Goal: Register for event/course

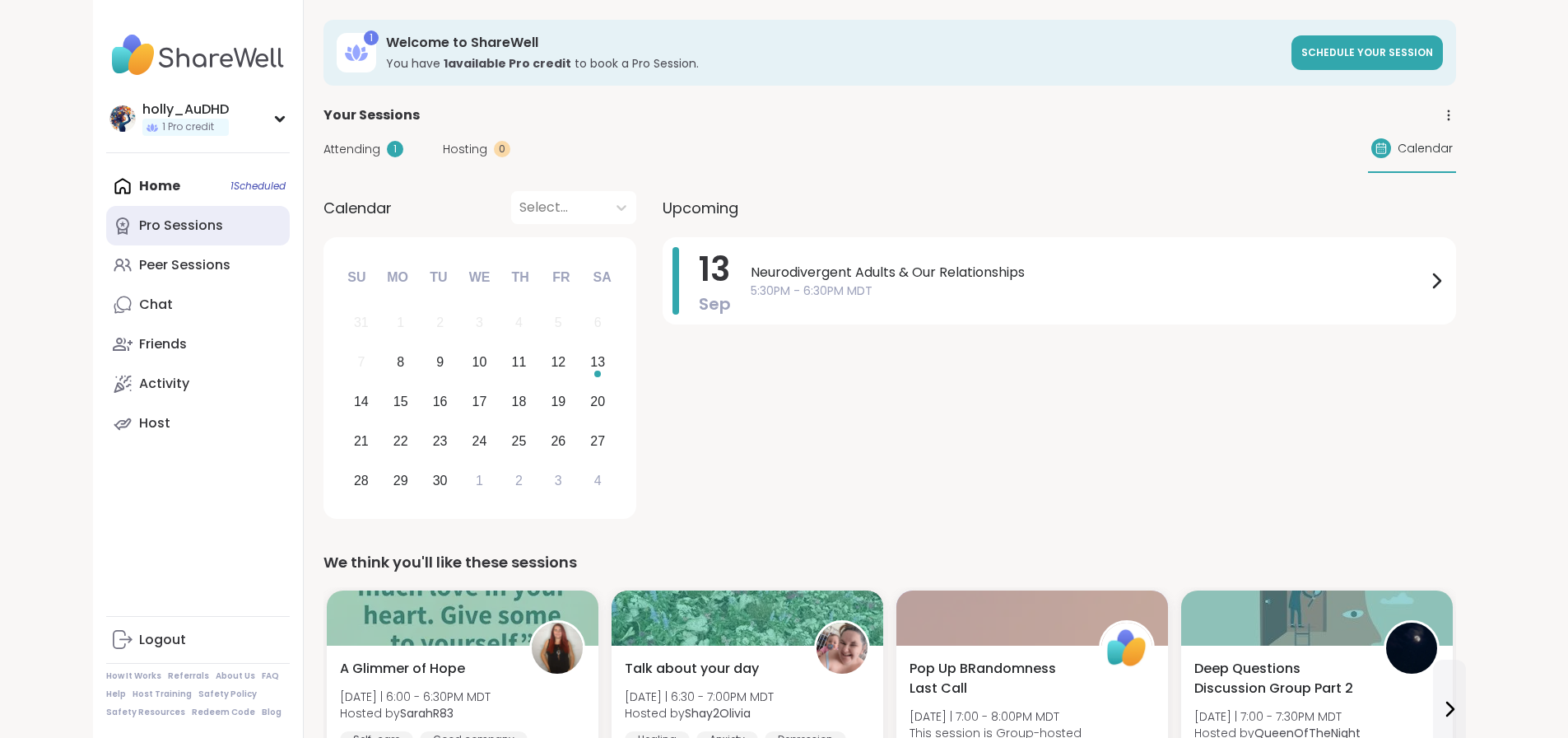
click at [139, 235] on div "Pro Sessions" at bounding box center [181, 226] width 84 height 18
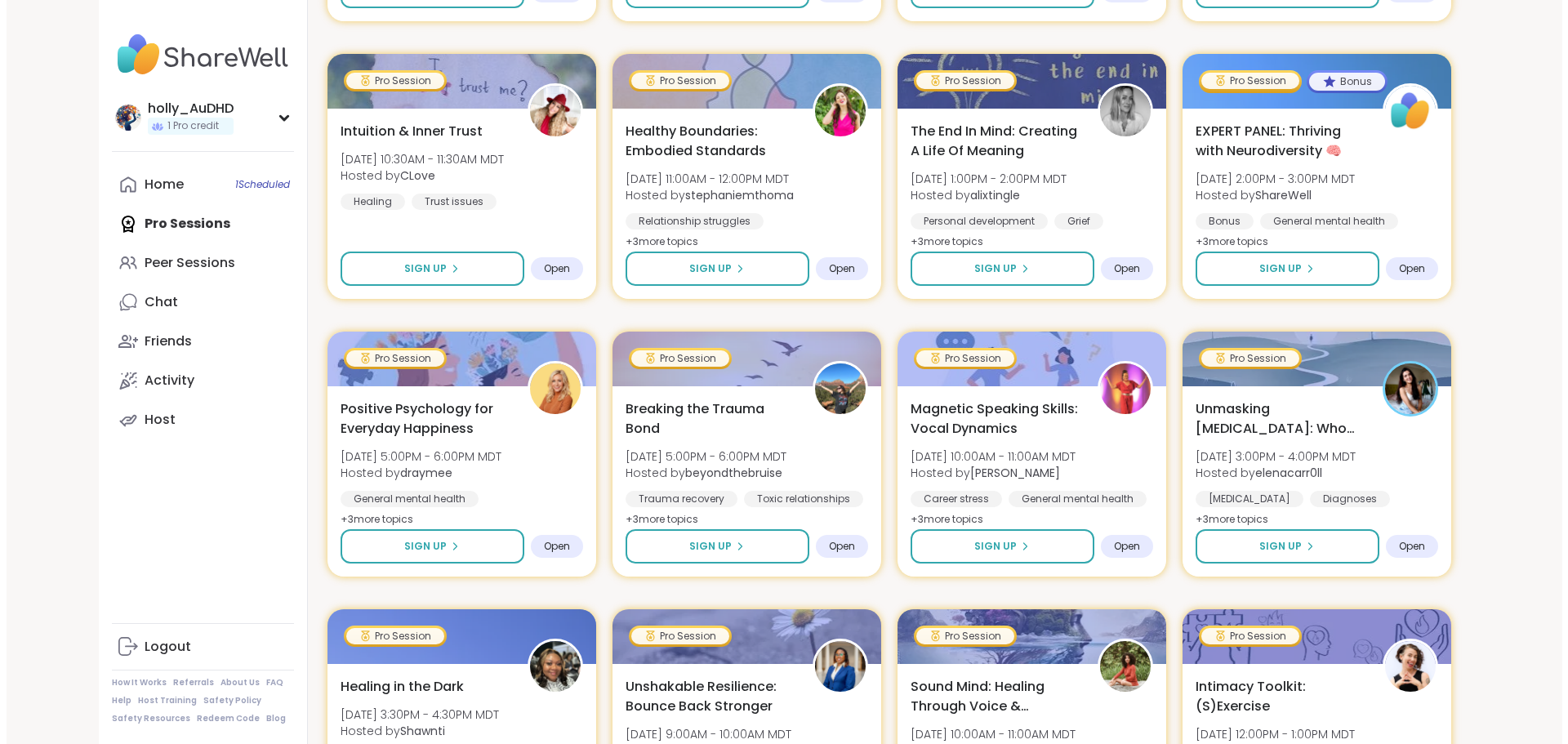
scroll to position [1959, 0]
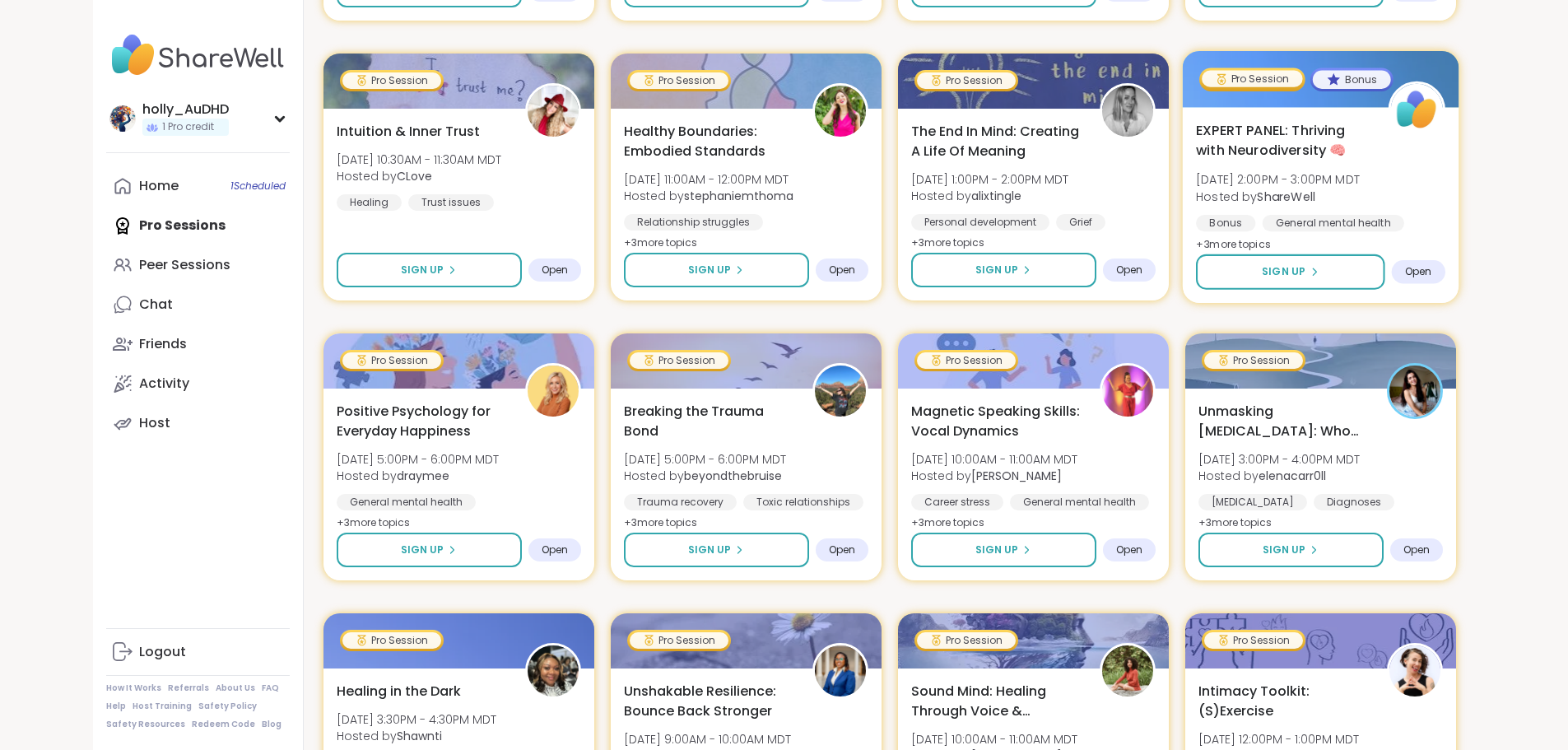
click at [1332, 161] on span "EXPERT PANEL: Thriving with Neurodiversity 🧠" at bounding box center [1282, 140] width 174 height 40
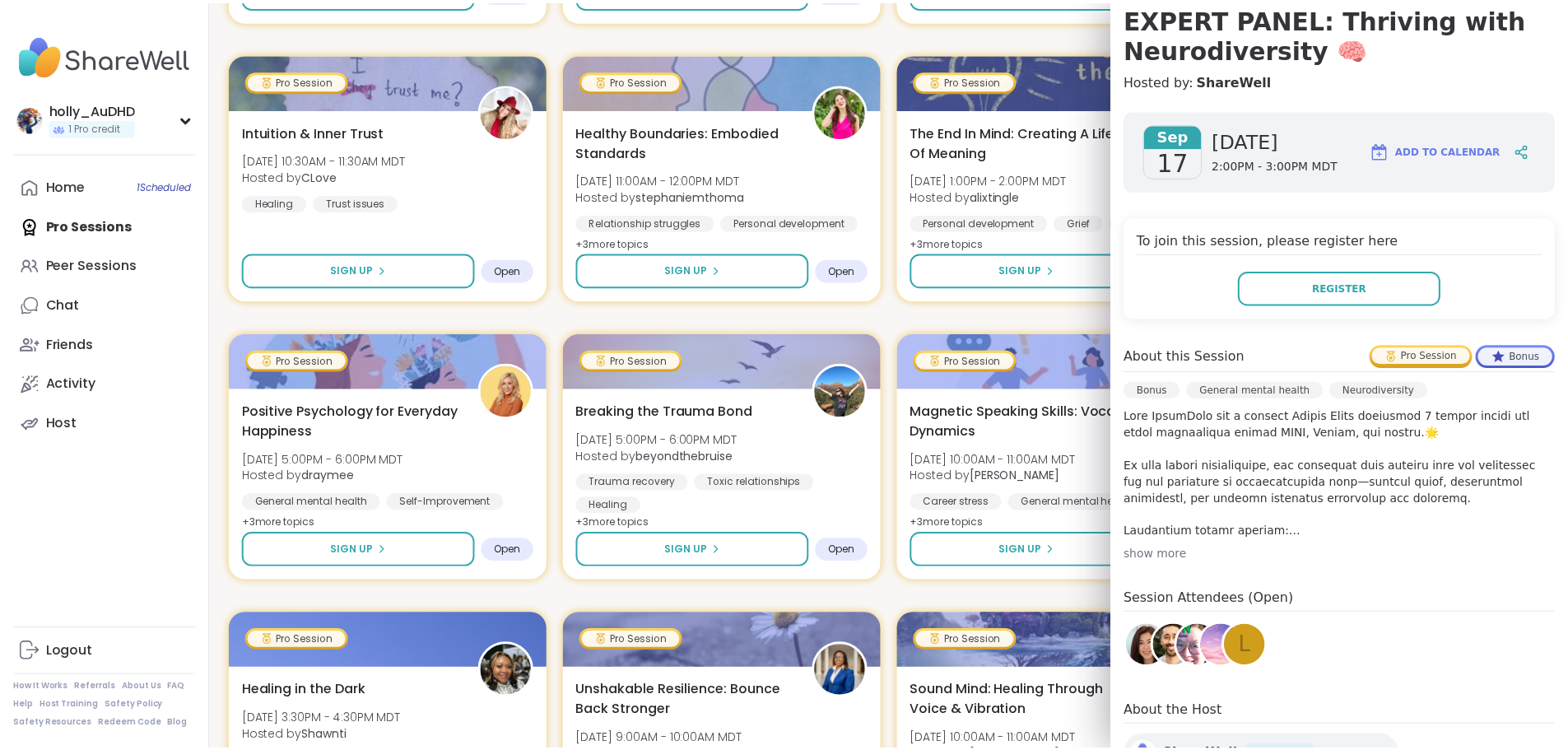
scroll to position [162, 0]
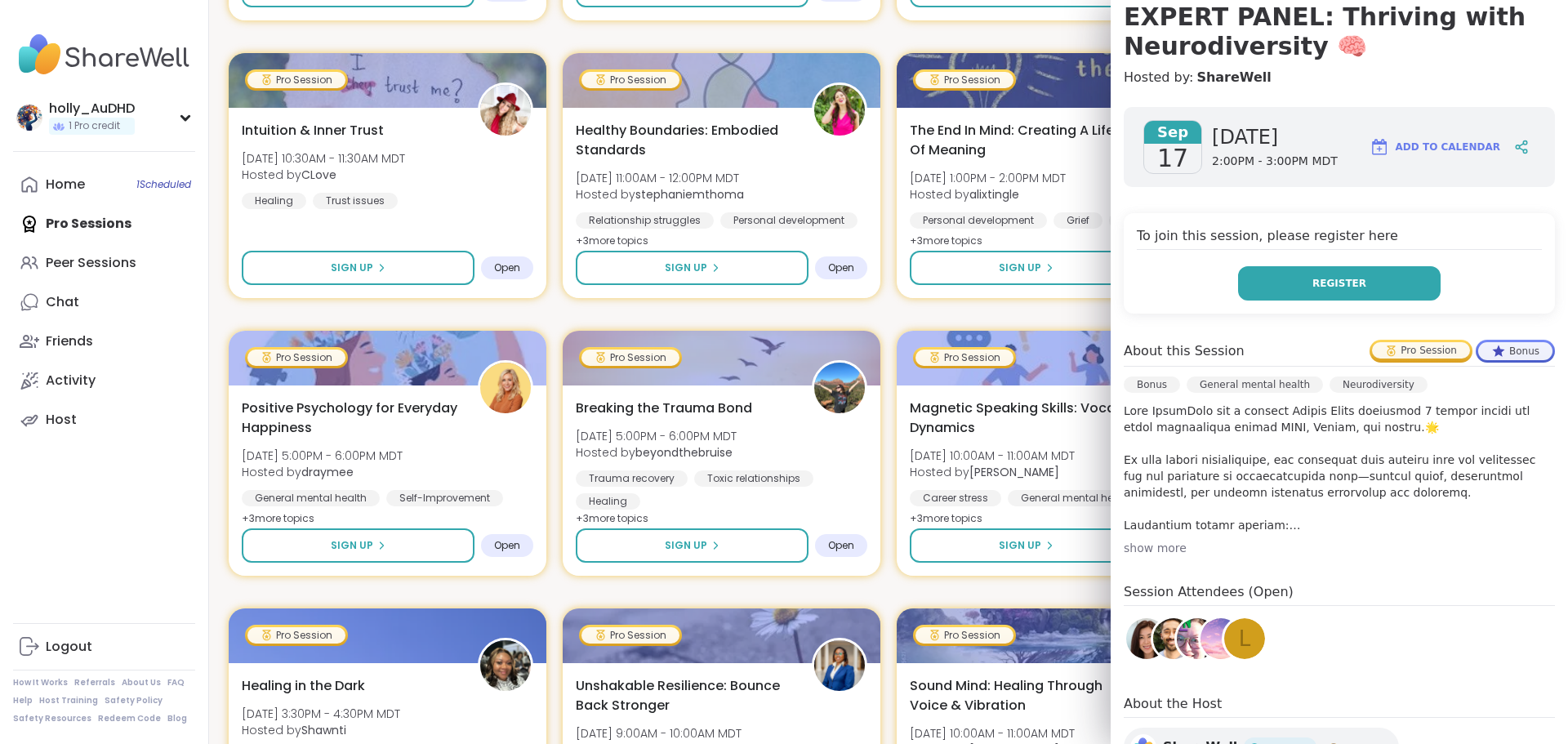
click at [1312, 291] on span "Register" at bounding box center [1339, 283] width 54 height 15
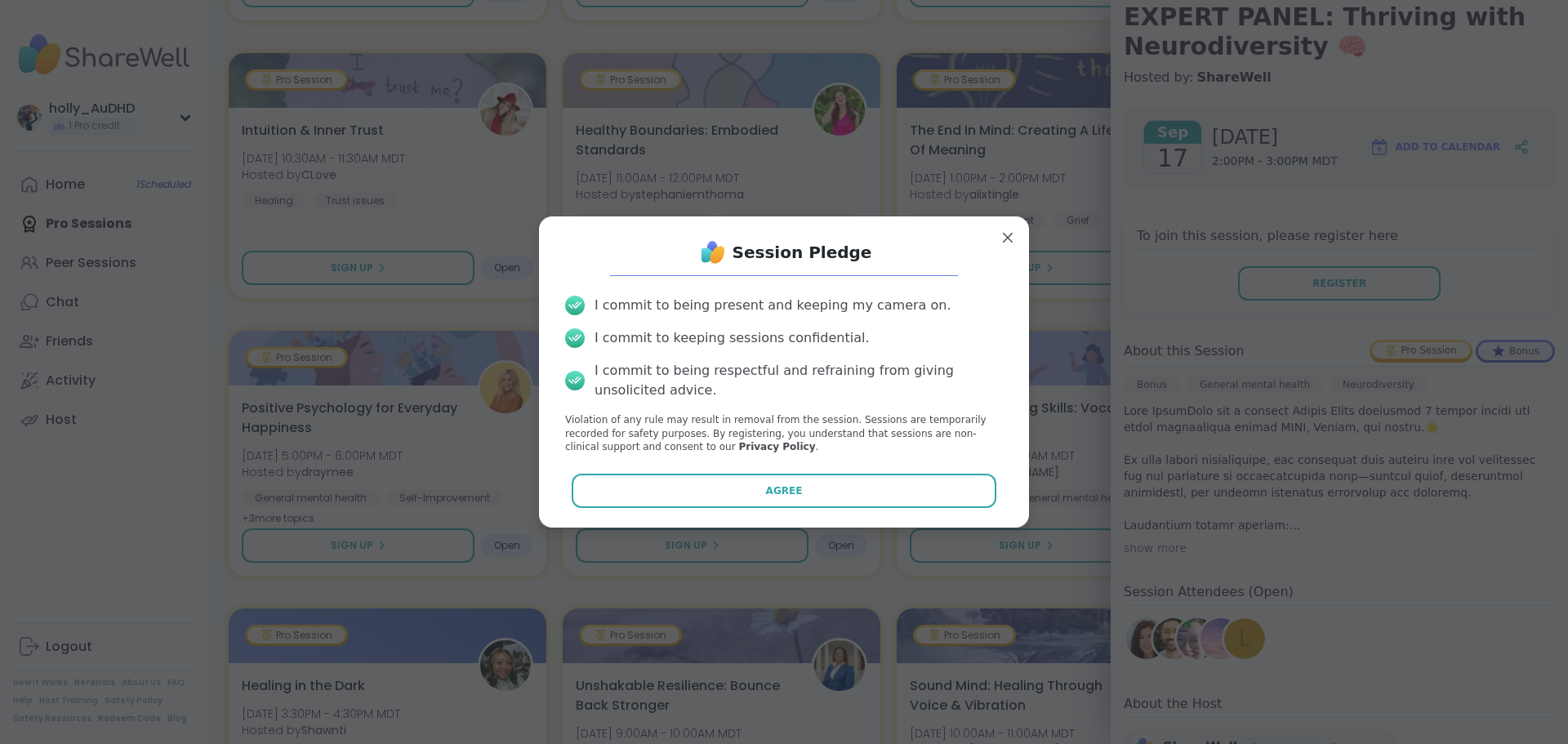
drag, startPoint x: 861, startPoint y: 532, endPoint x: 869, endPoint y: 527, distance: 9.4
click at [861, 508] on button "Agree" at bounding box center [784, 491] width 426 height 35
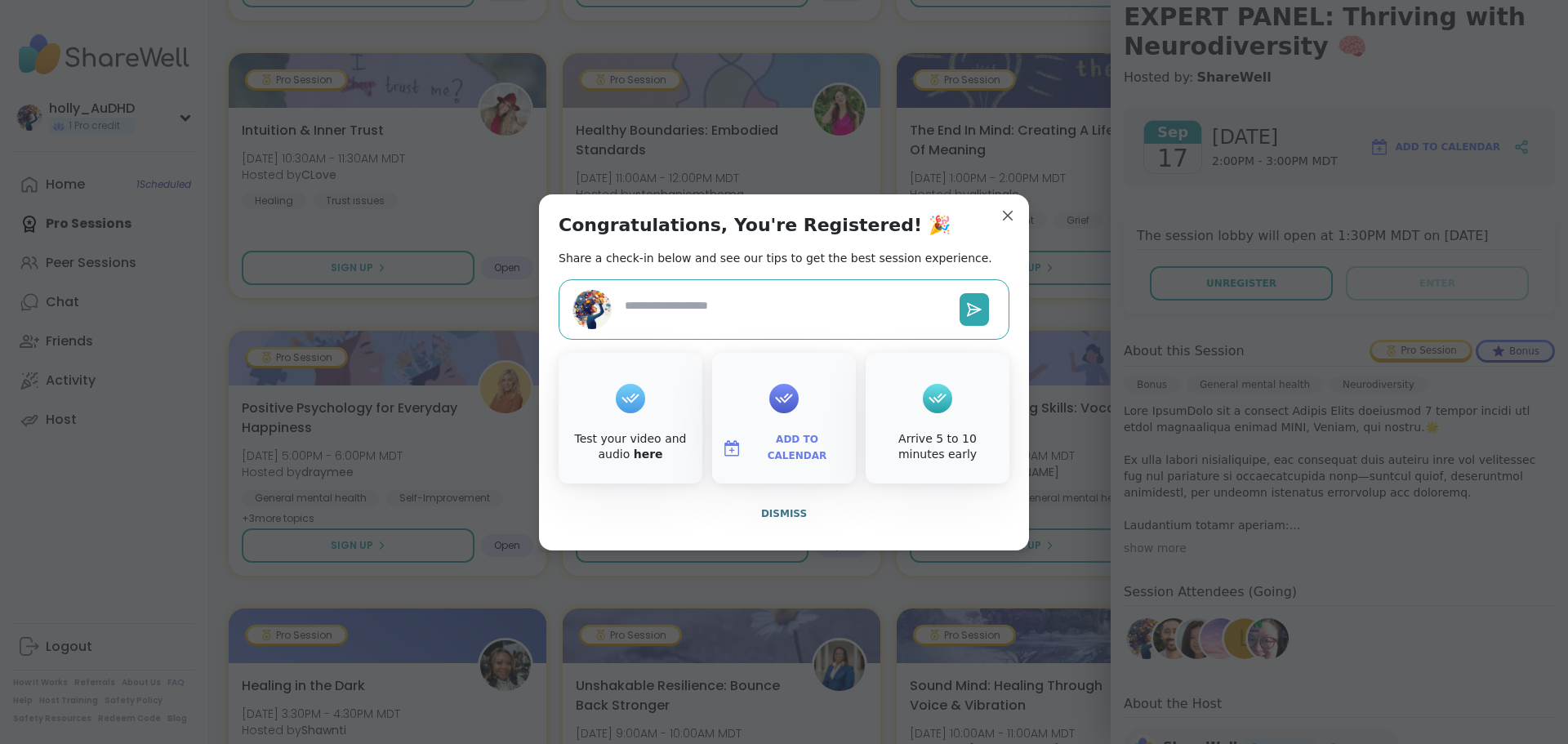
type textarea "*"
click at [791, 464] on span "Add to Calendar" at bounding box center [797, 448] width 98 height 32
click at [745, 345] on button "Outlook" at bounding box center [784, 336] width 124 height 36
click at [737, 377] on button "Outlook Web App" at bounding box center [784, 371] width 124 height 36
click at [758, 294] on button "Google Calendar" at bounding box center [784, 299] width 124 height 36
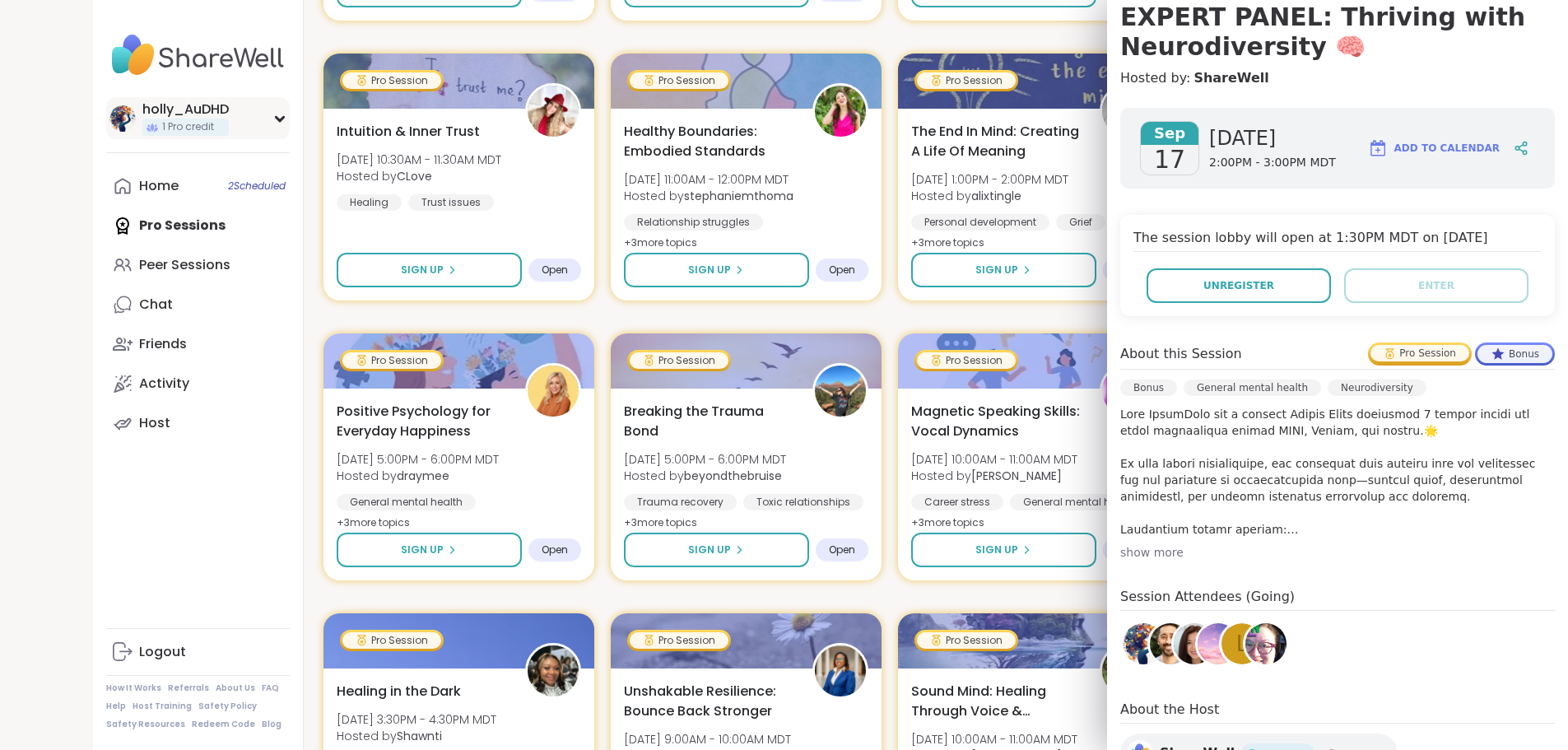
click at [162, 134] on span "1 Pro credit" at bounding box center [188, 128] width 52 height 14
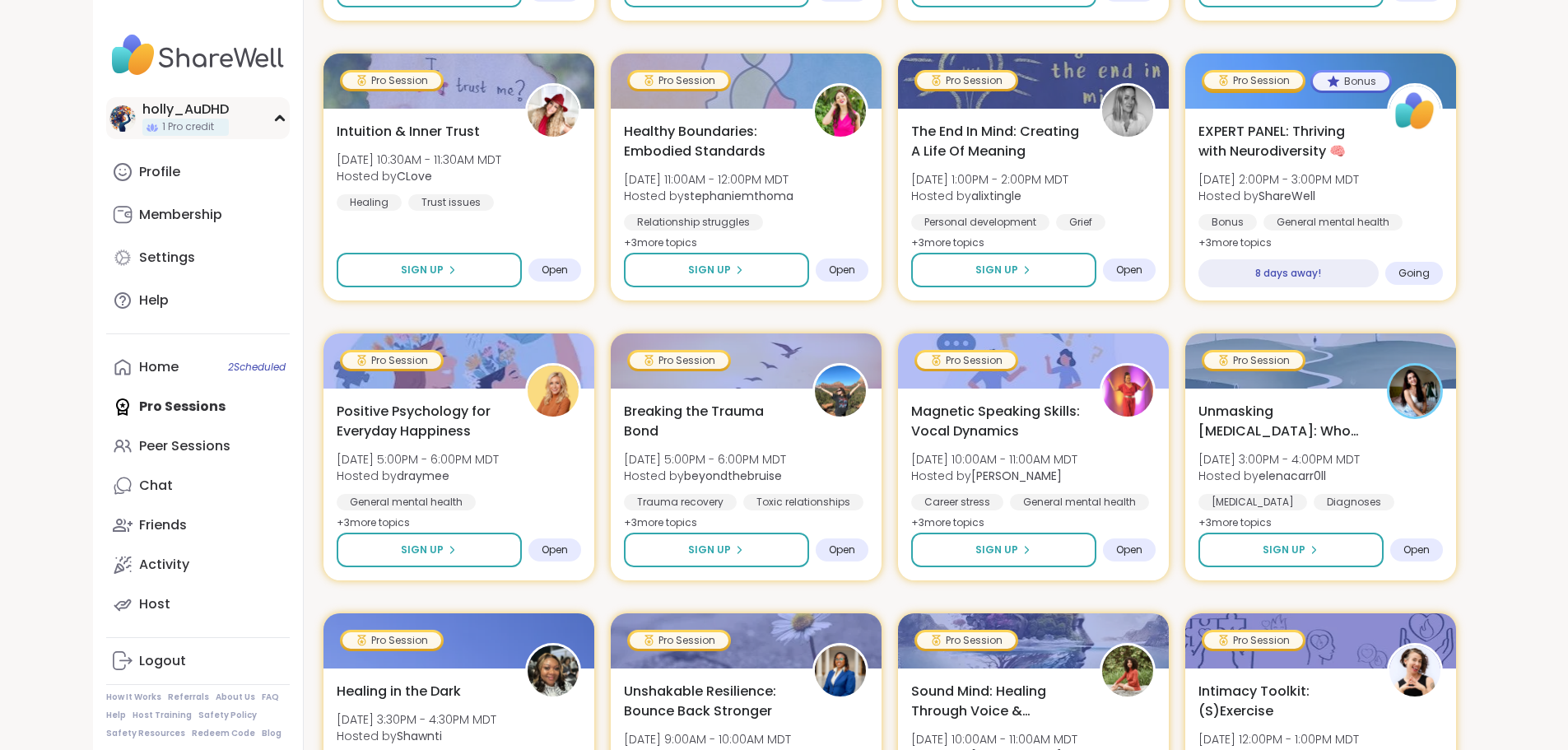
click at [162, 134] on span "1 Pro credit" at bounding box center [188, 128] width 52 height 14
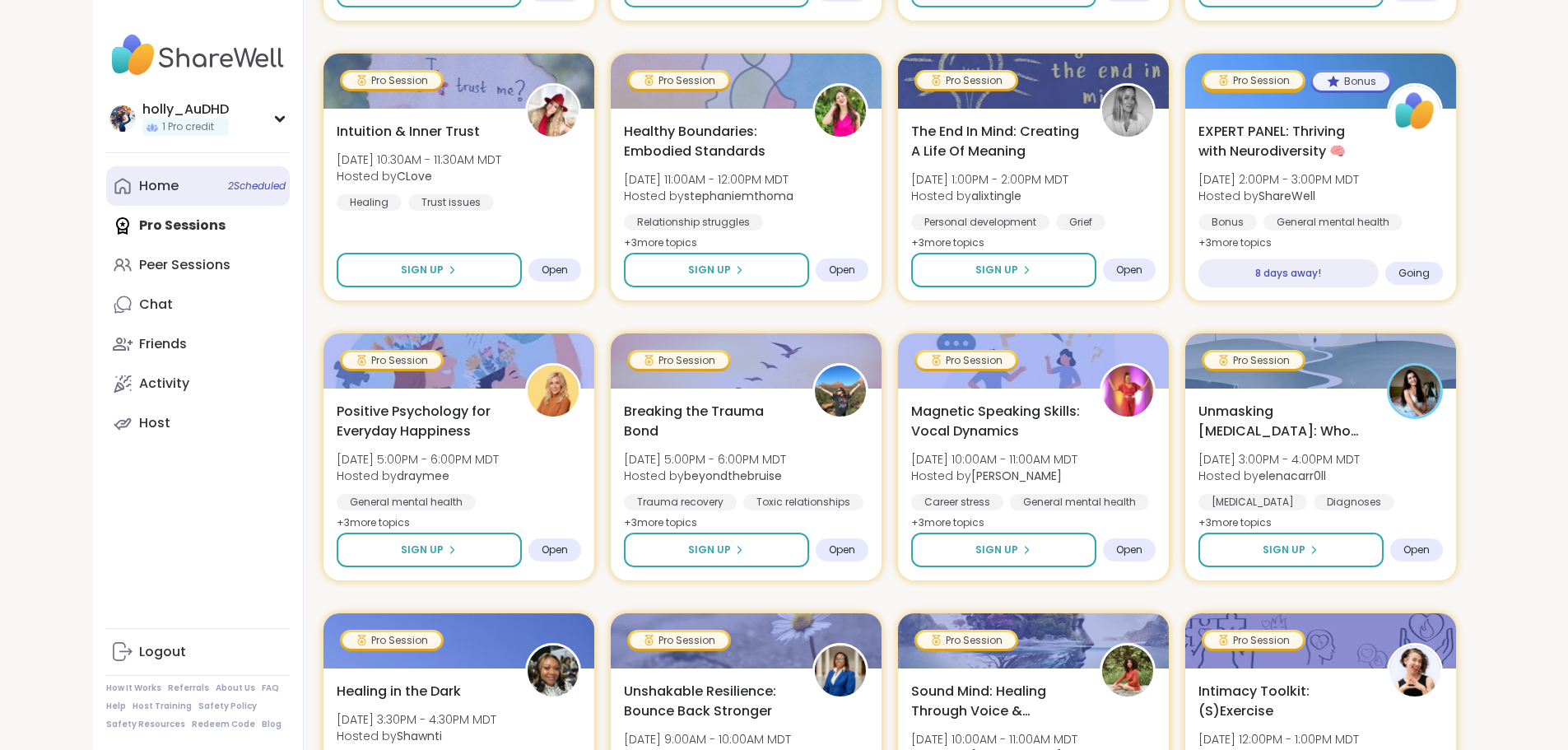
click at [139, 196] on div "Home 2 Scheduled" at bounding box center [159, 186] width 39 height 18
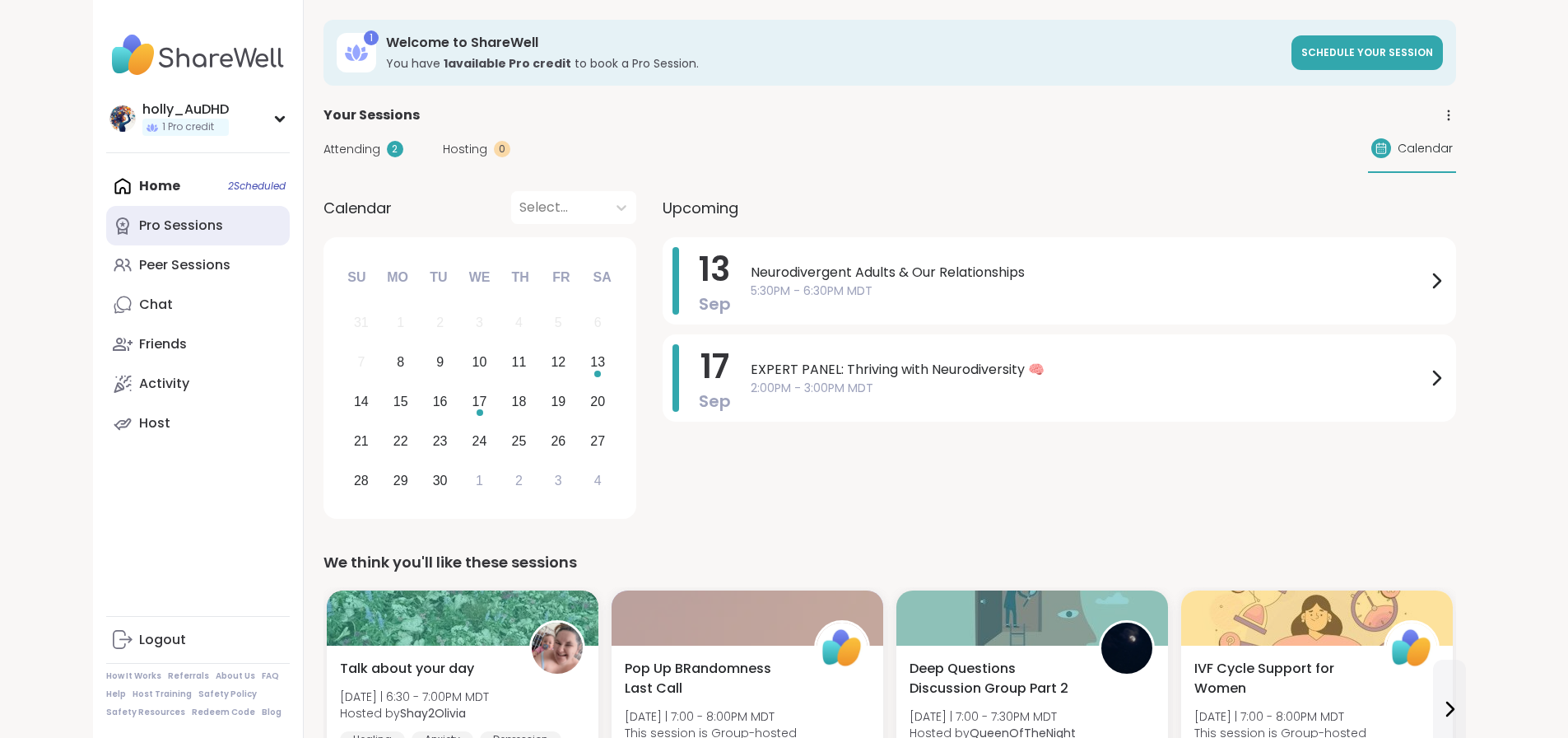
click at [139, 235] on div "Pro Sessions" at bounding box center [181, 226] width 84 height 18
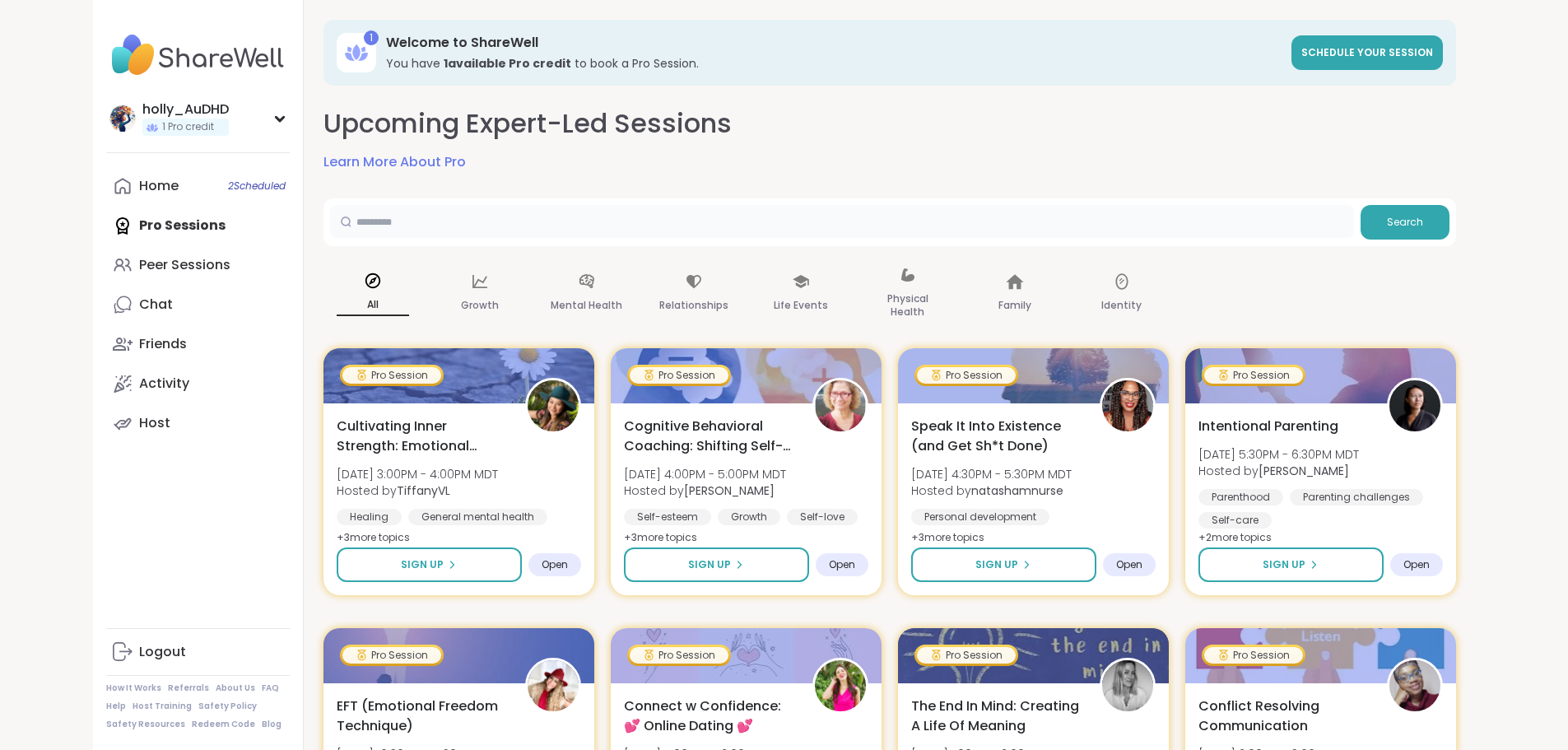
click at [545, 238] on input "text" at bounding box center [842, 221] width 1025 height 33
type input "******"
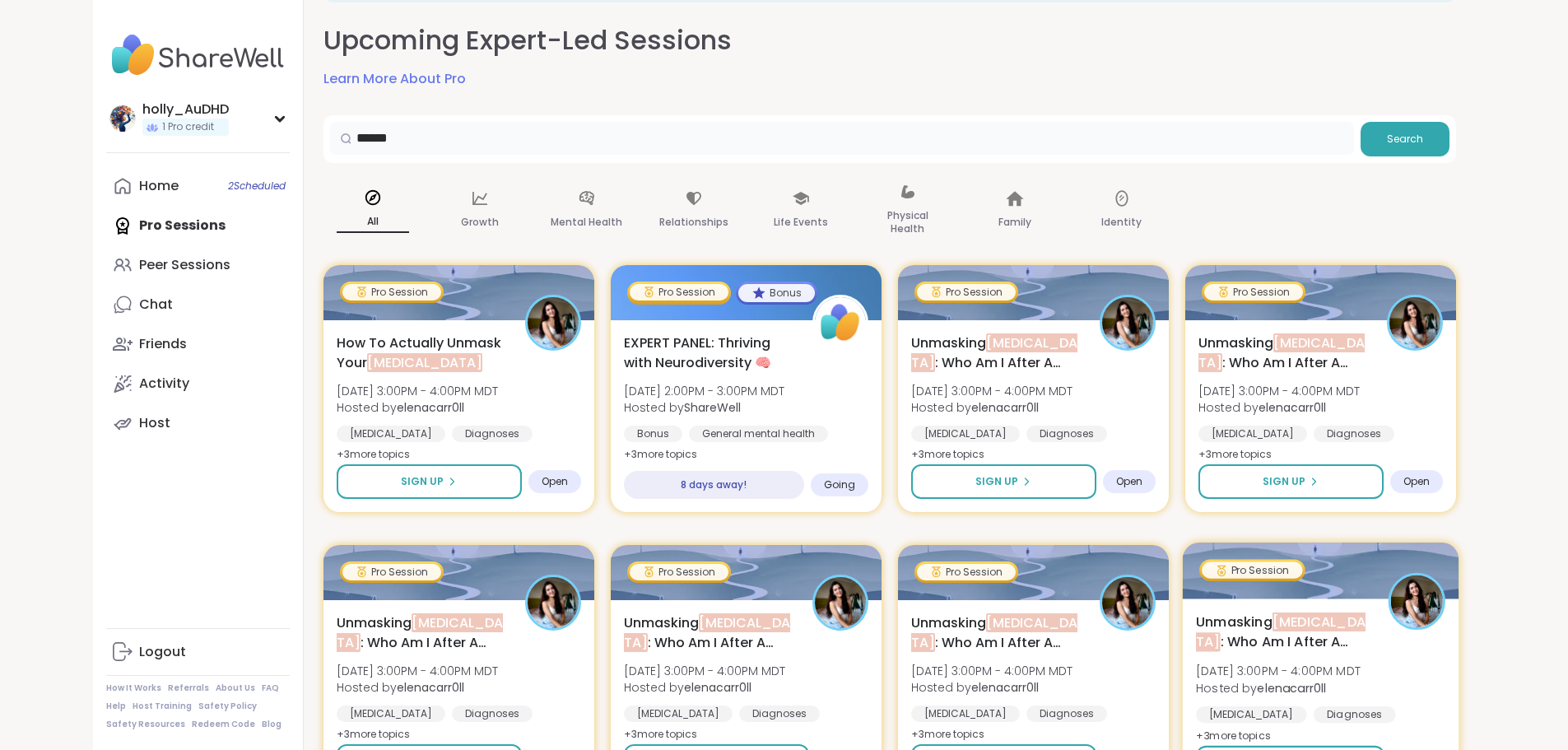
scroll to position [82, 0]
drag, startPoint x: 409, startPoint y: 188, endPoint x: 325, endPoint y: 179, distance: 84.5
click at [333, 155] on input "******" at bounding box center [842, 138] width 1025 height 33
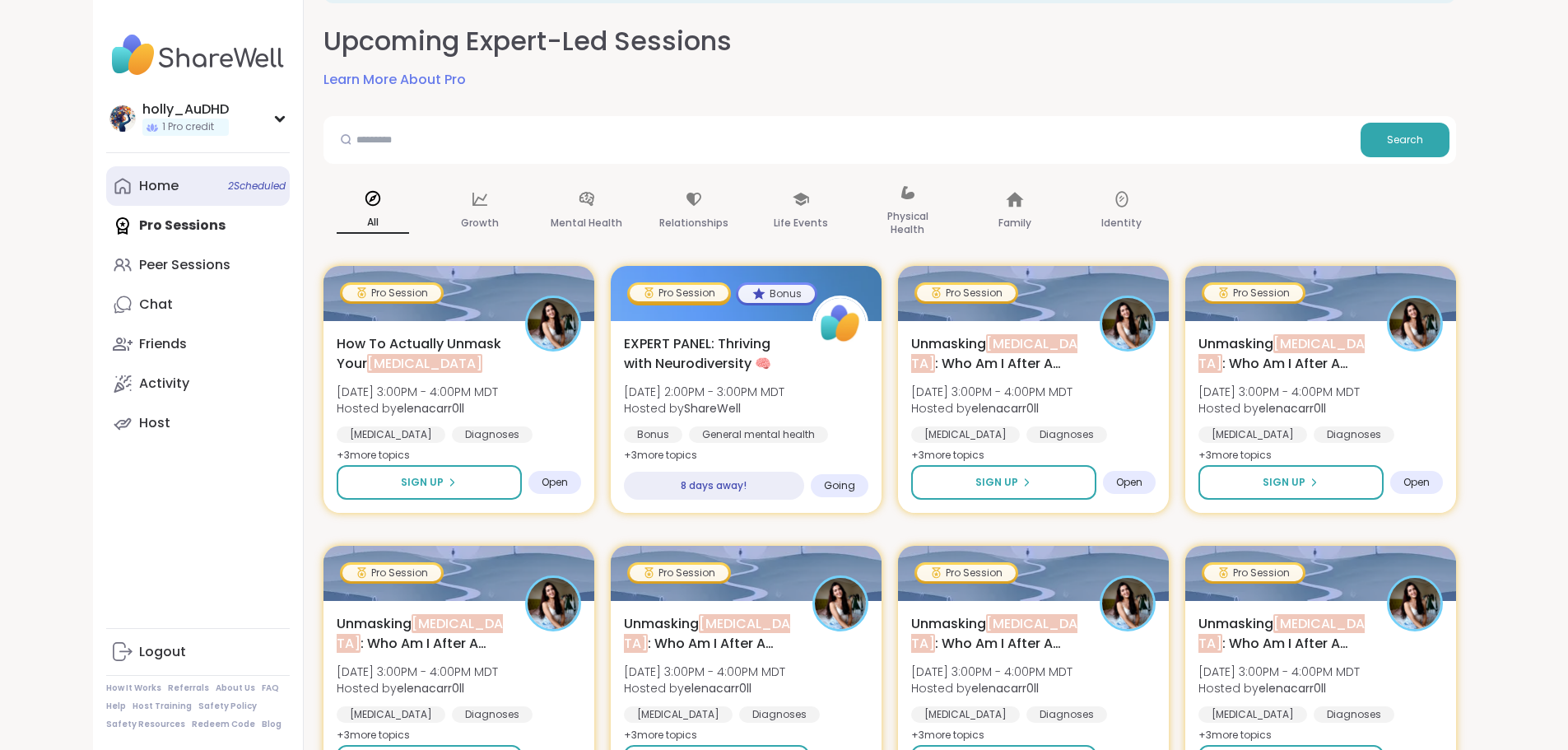
click at [139, 196] on div "Home 2 Scheduled" at bounding box center [159, 186] width 39 height 18
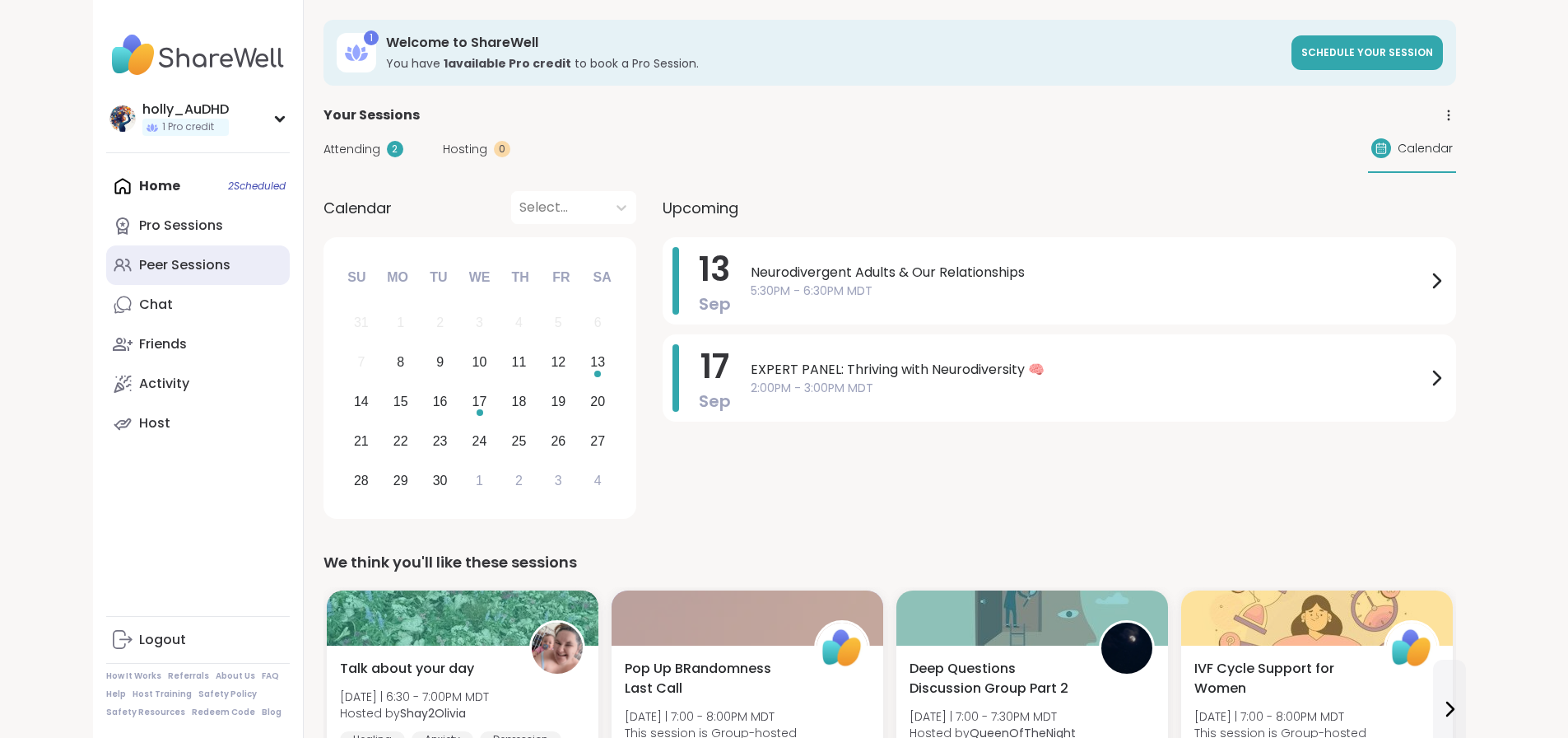
click at [139, 274] on div "Peer Sessions" at bounding box center [185, 265] width 91 height 18
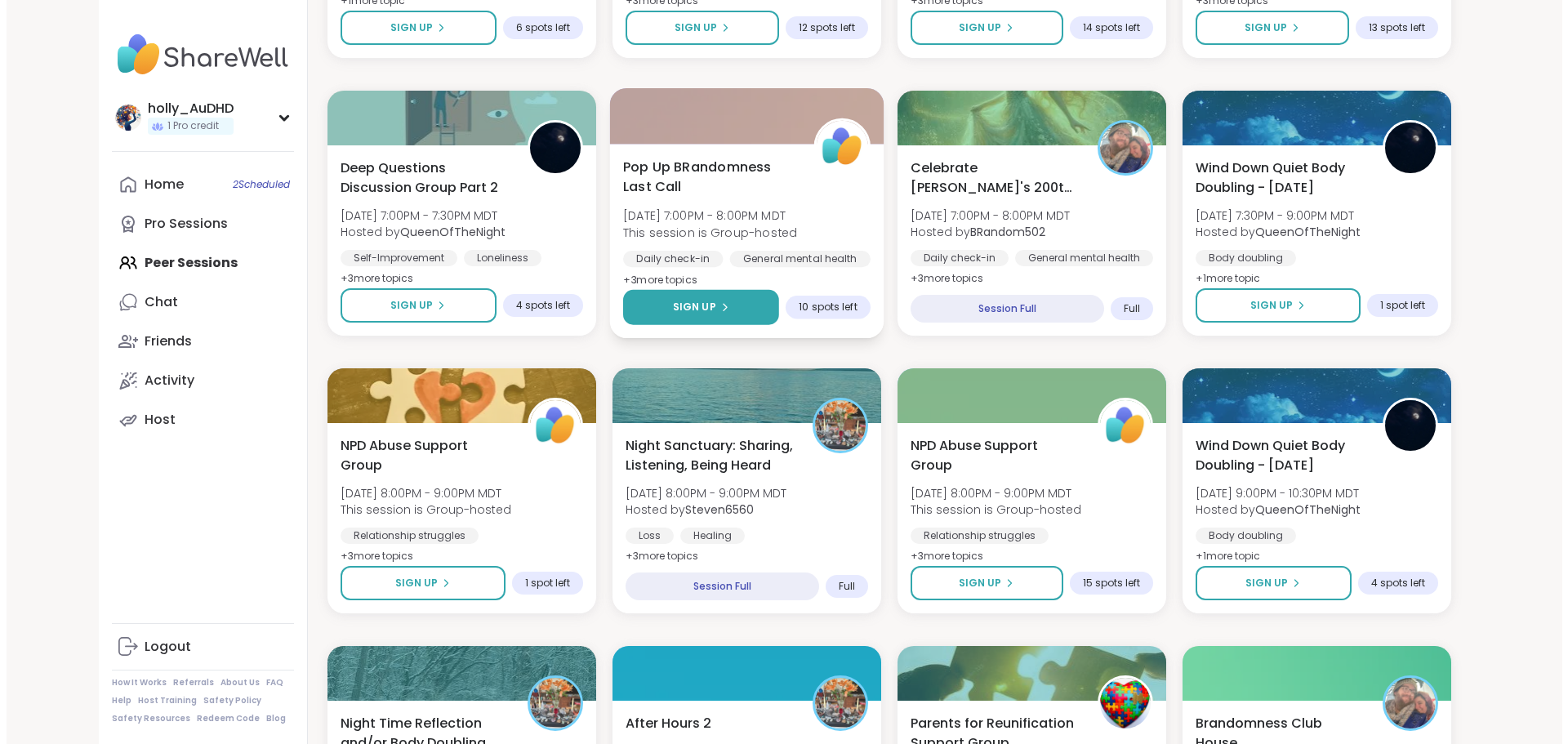
scroll to position [1060, 0]
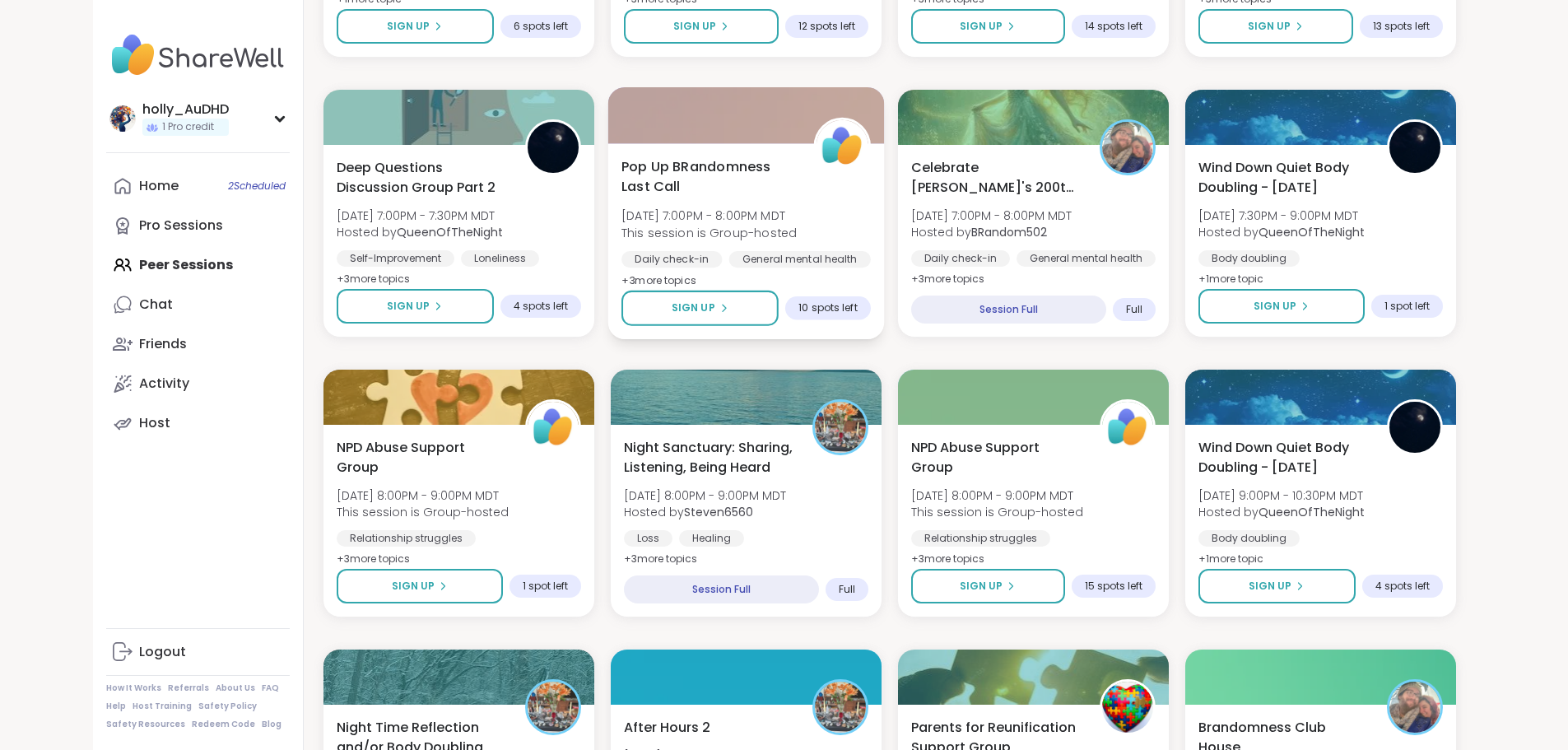
click at [726, 240] on span "This session is Group-hosted" at bounding box center [709, 232] width 175 height 16
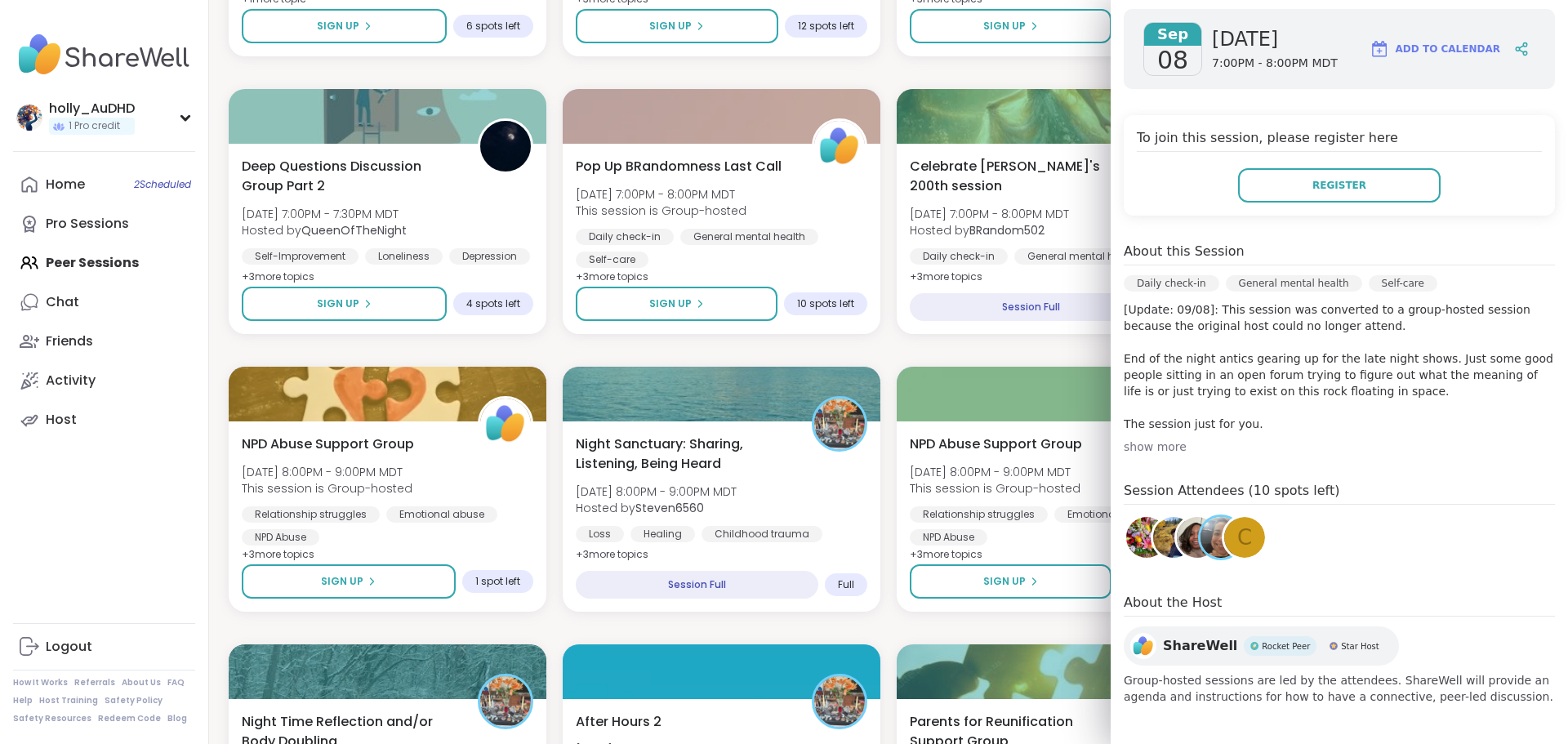
scroll to position [0, 0]
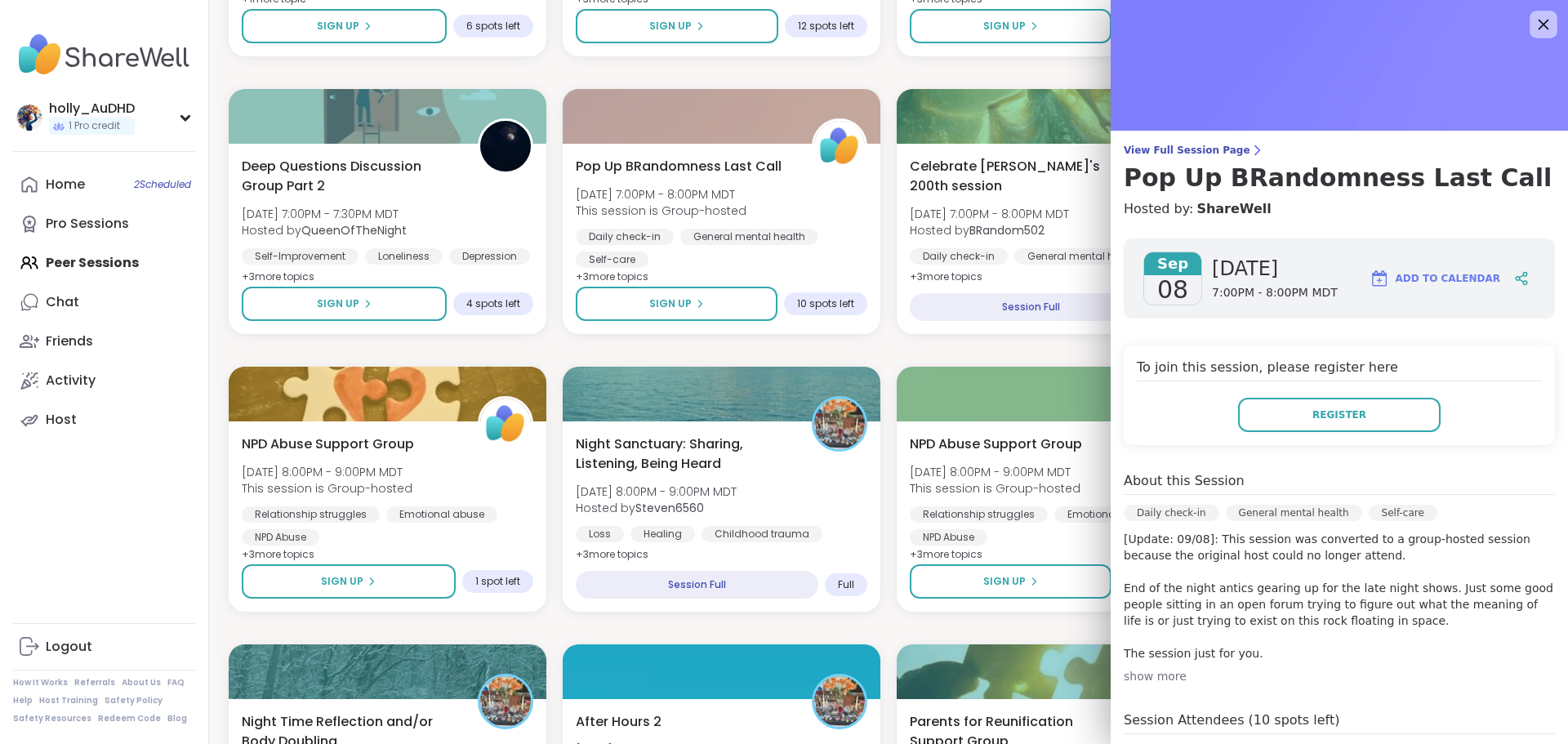
click at [1533, 22] on icon at bounding box center [1542, 24] width 20 height 20
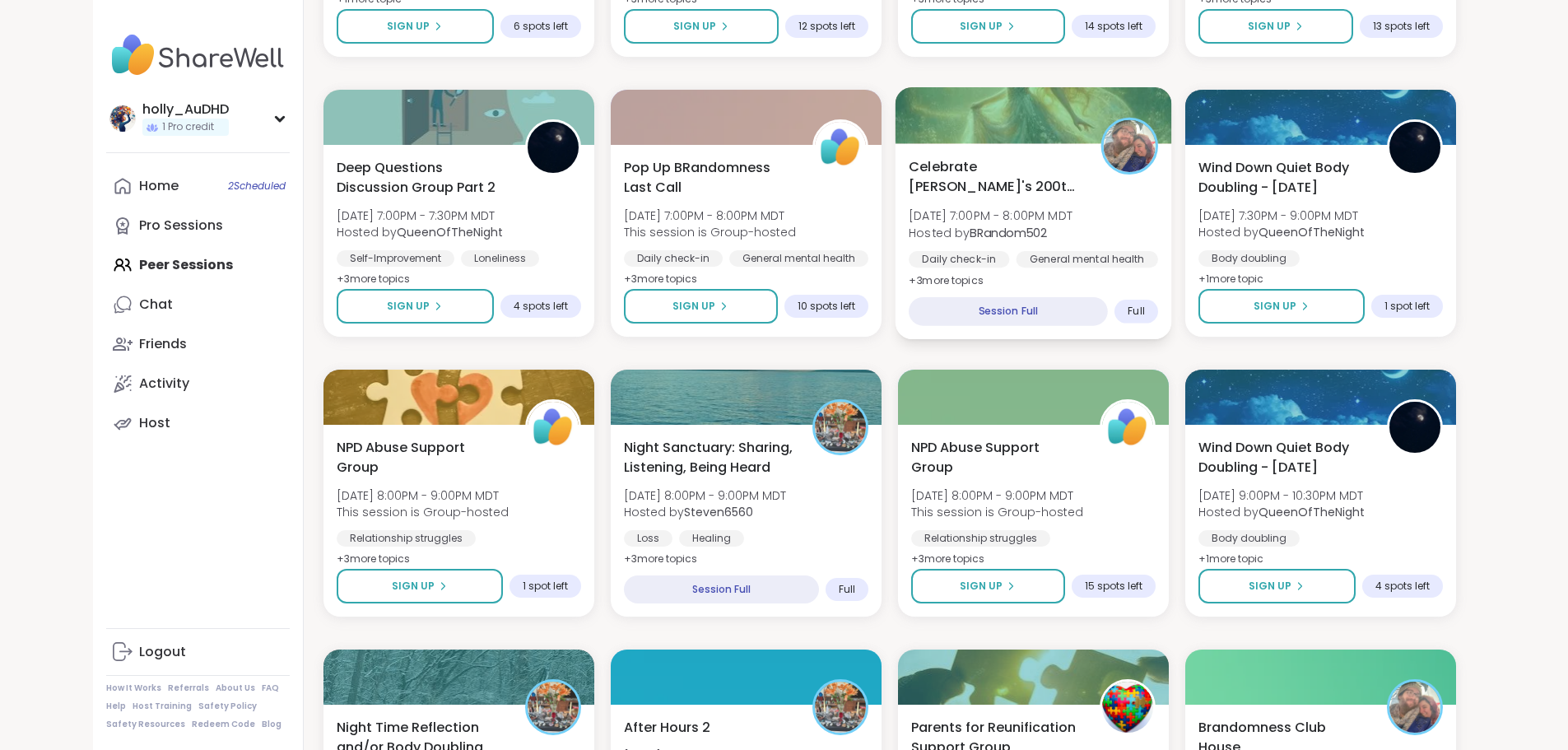
click at [1033, 326] on div "Session Full" at bounding box center [1008, 312] width 199 height 29
click at [1038, 240] on b "BRandom502" at bounding box center [1008, 232] width 78 height 16
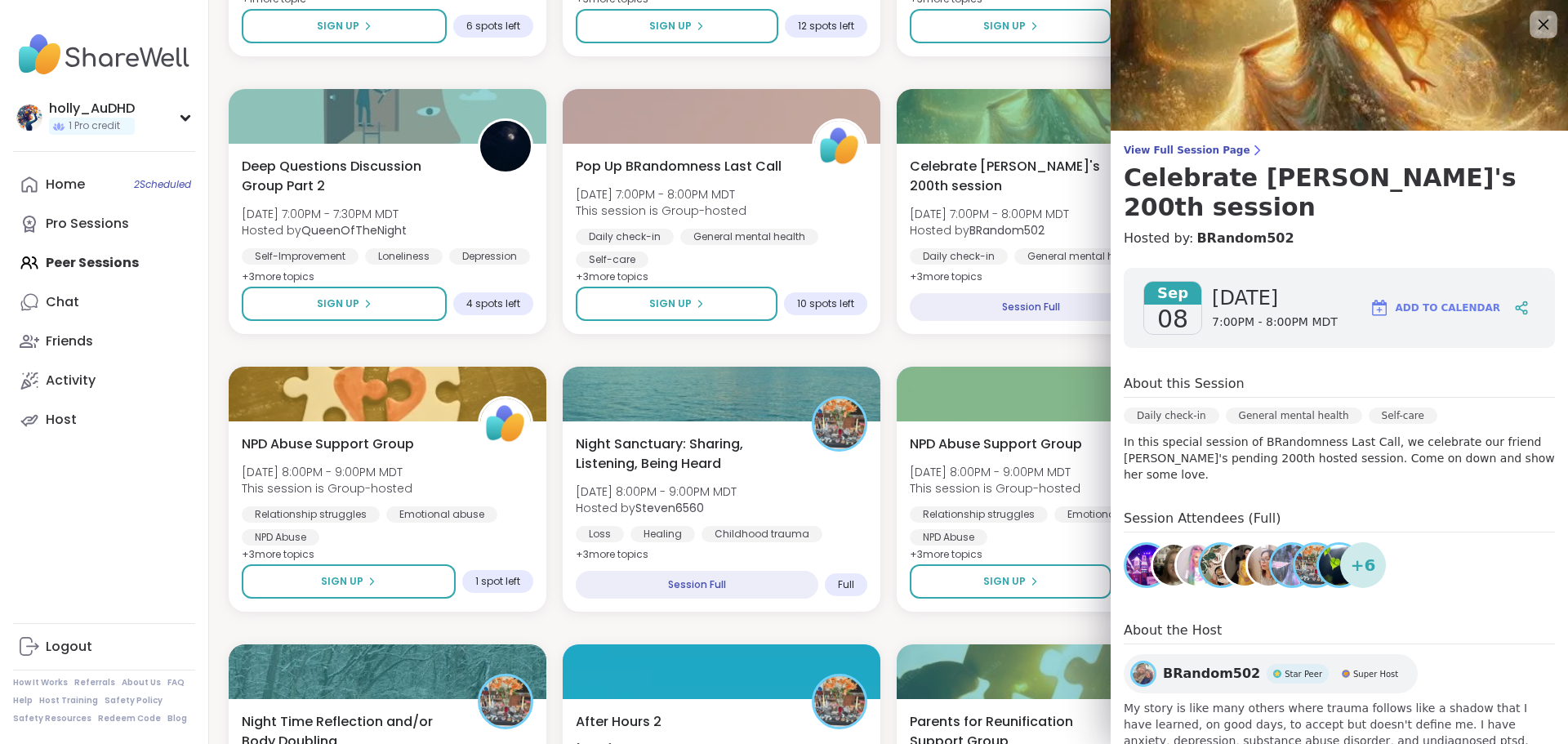
click at [1539, 25] on icon at bounding box center [1544, 25] width 11 height 11
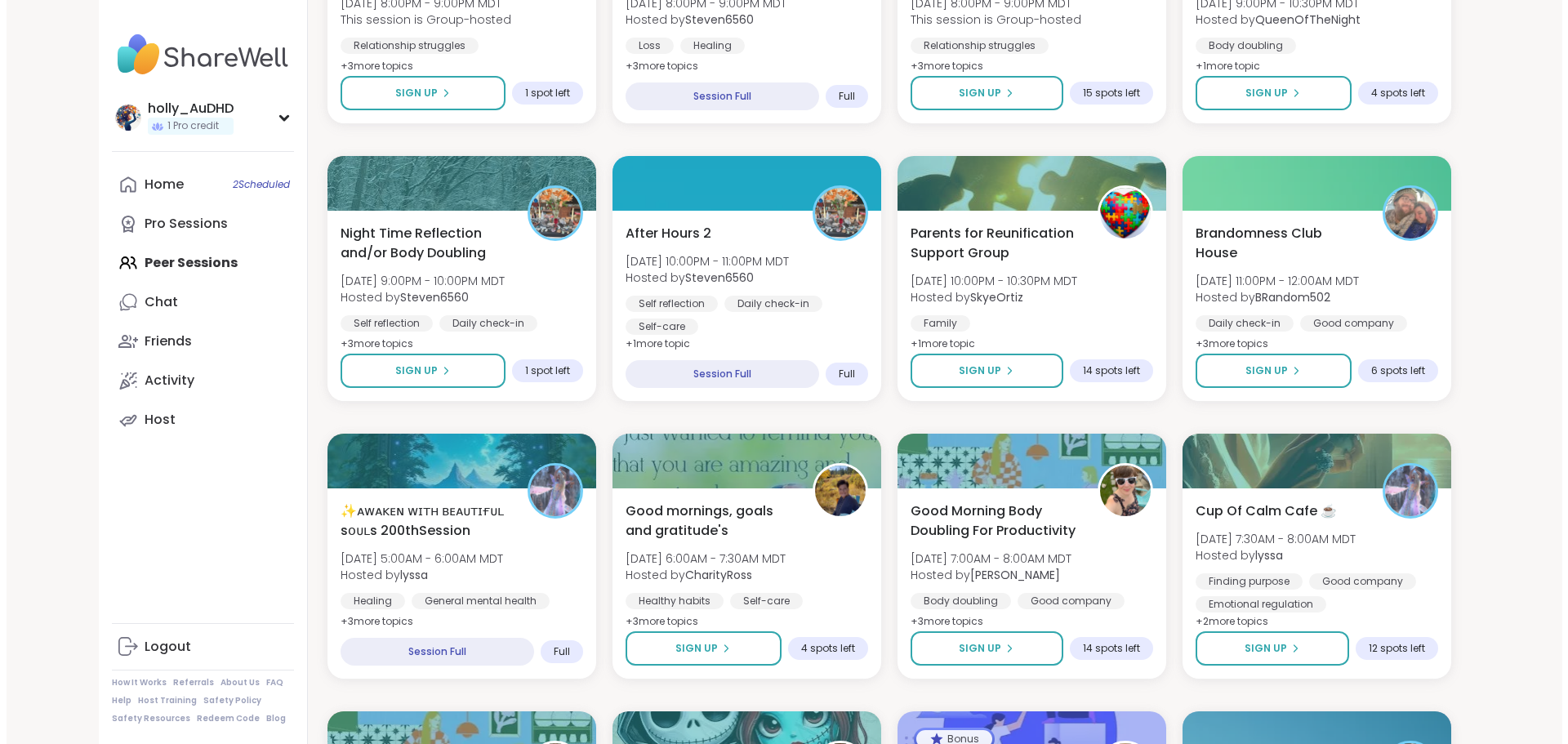
scroll to position [1550, 0]
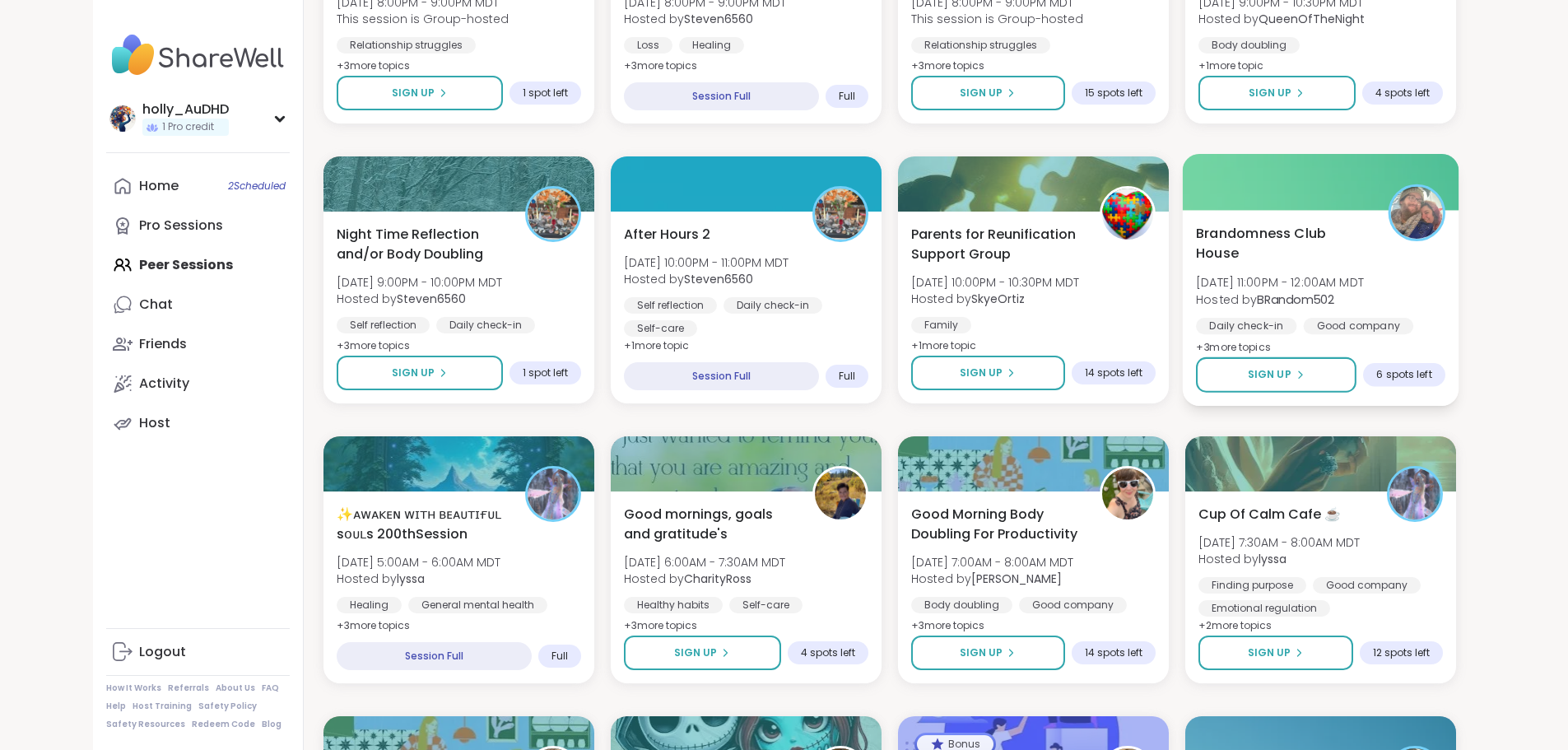
click at [1310, 357] on div "Brandomness Club House [DATE] 11:00PM - 12:00AM MDT Hosted by BRandom502 Daily …" at bounding box center [1321, 290] width 250 height 134
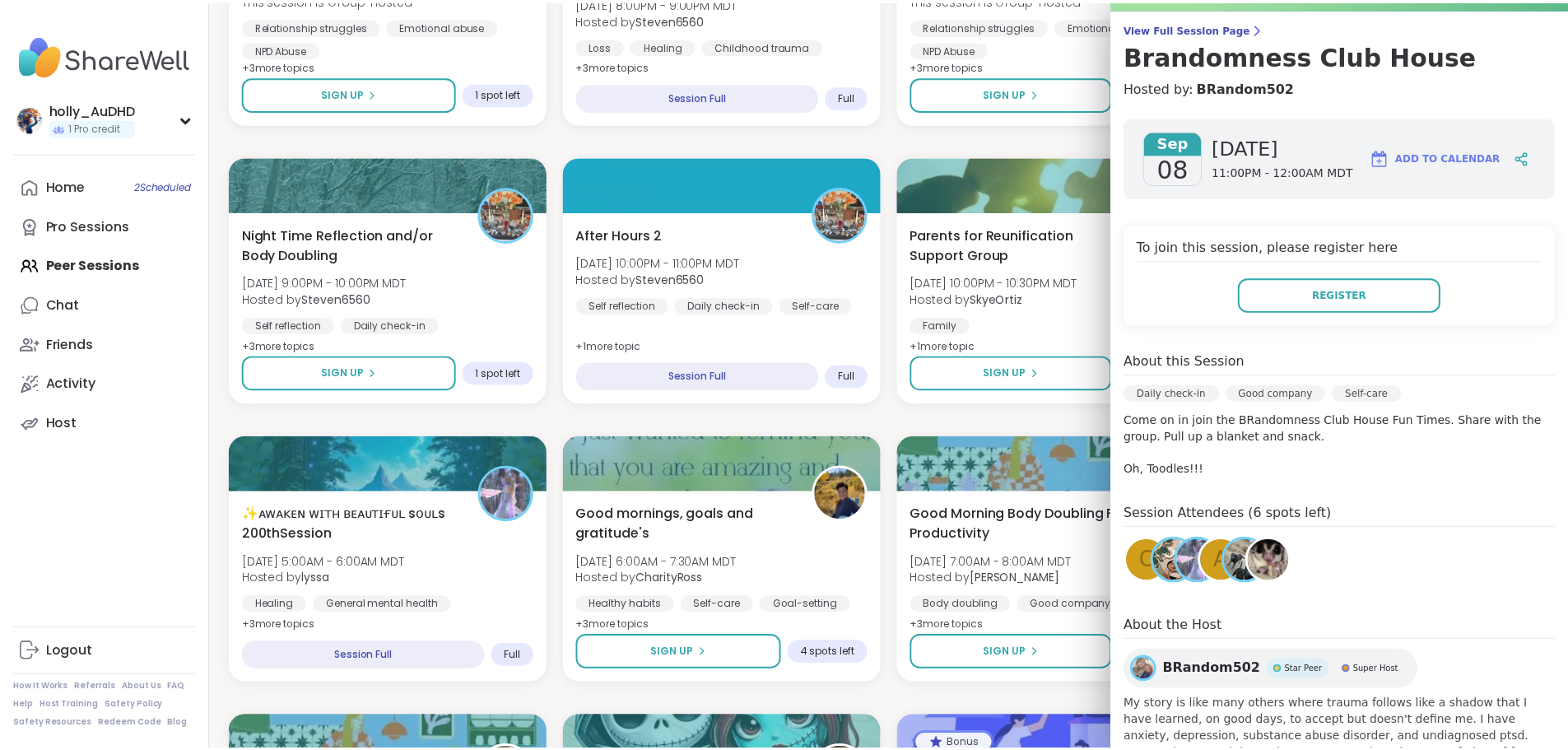
scroll to position [0, 0]
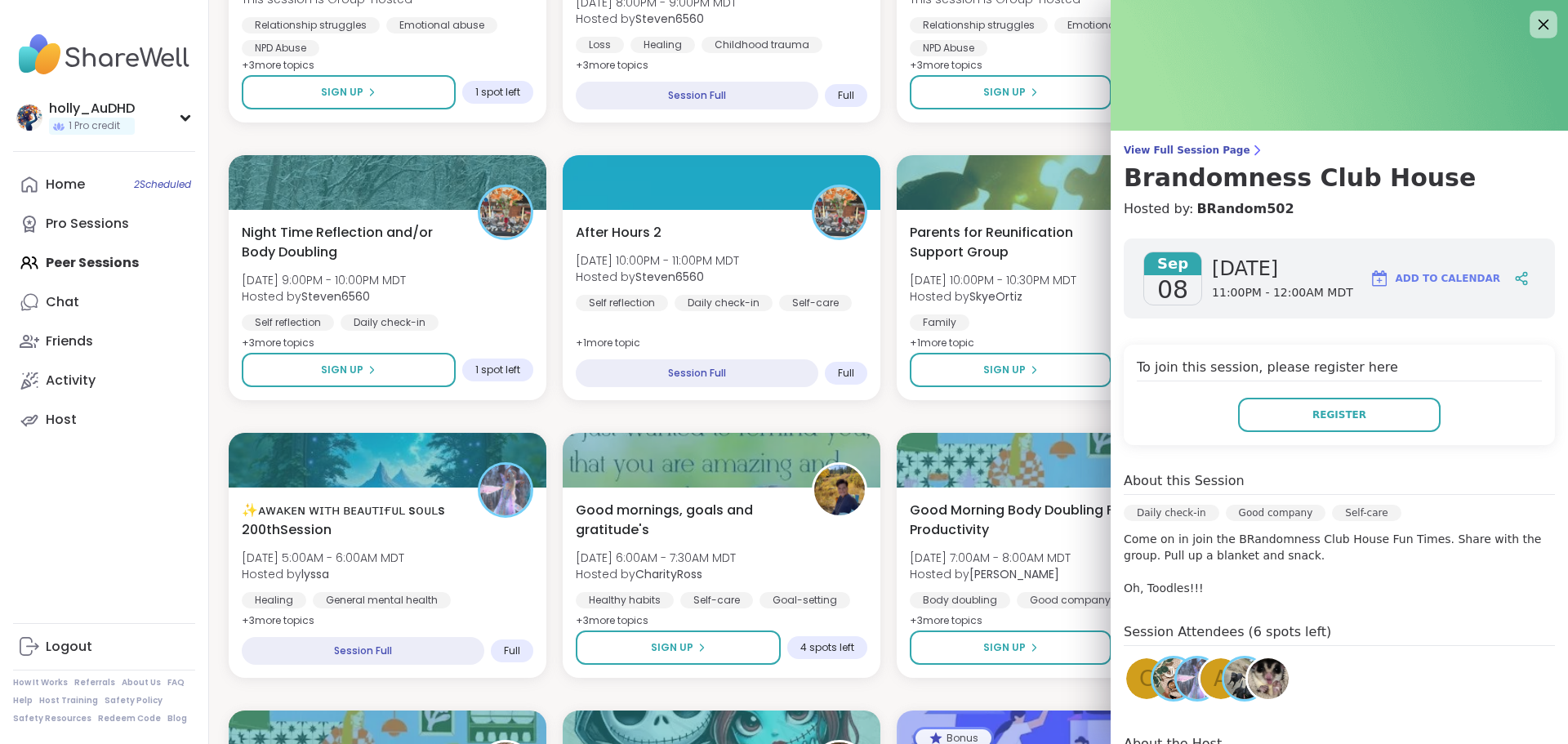
click at [1533, 26] on icon at bounding box center [1542, 24] width 20 height 20
